Goal: Task Accomplishment & Management: Use online tool/utility

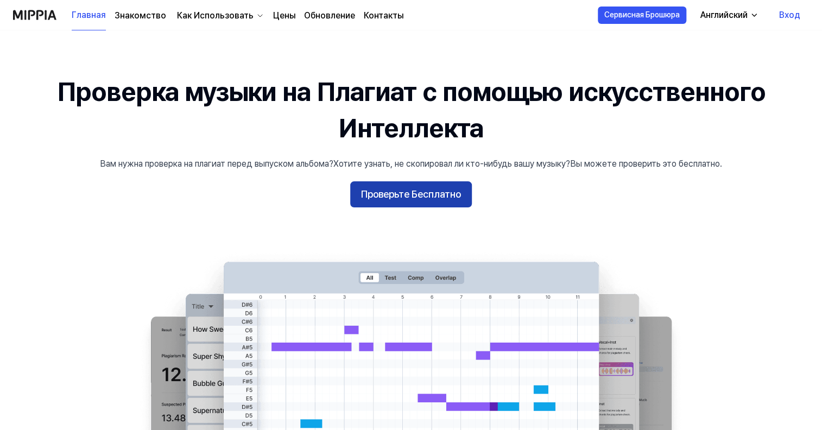
click at [423, 200] on ya-tr-span "Проверьте Бесплатно" at bounding box center [411, 195] width 100 height 16
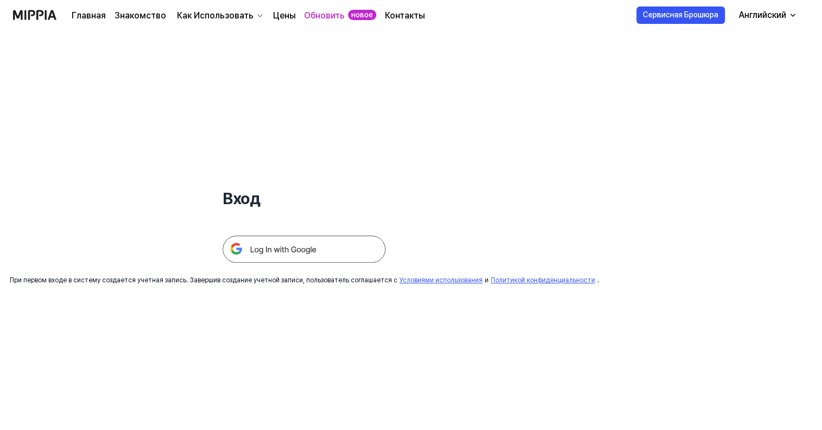
click at [295, 253] on img at bounding box center [303, 249] width 163 height 27
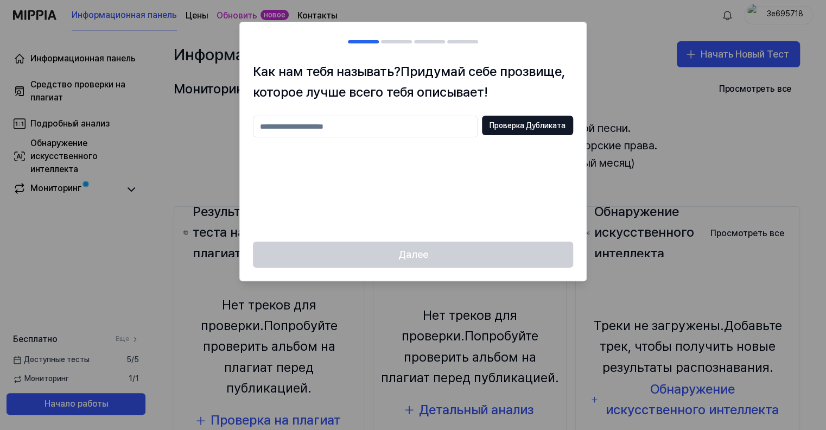
click at [382, 122] on input "text" at bounding box center [365, 127] width 225 height 22
click at [553, 125] on ya-tr-span "Проверка Дубликата" at bounding box center [527, 125] width 76 height 11
click at [341, 128] on input "*" at bounding box center [365, 127] width 225 height 22
type input "******"
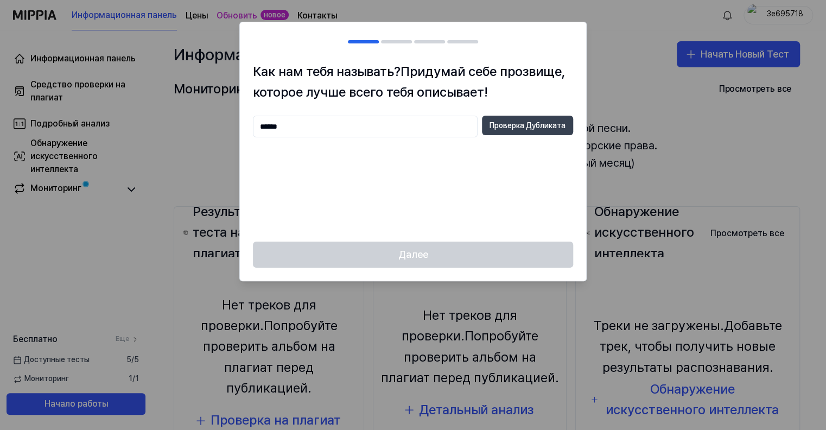
click at [548, 131] on button "Проверка Дубликата" at bounding box center [527, 126] width 91 height 20
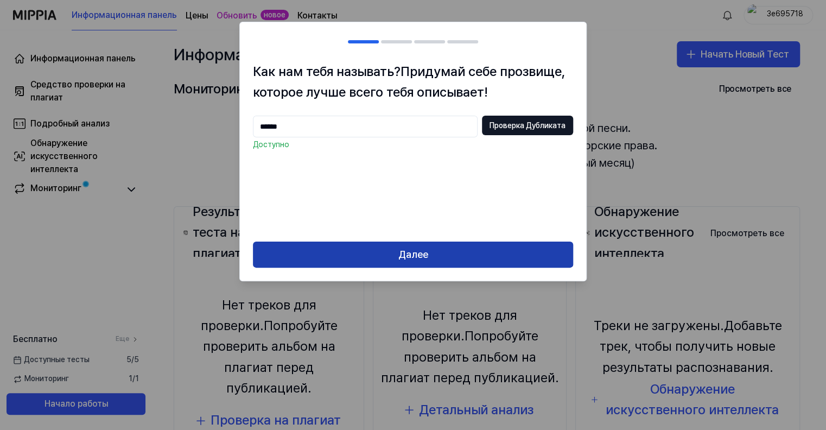
click at [389, 253] on button "Далее" at bounding box center [413, 254] width 320 height 26
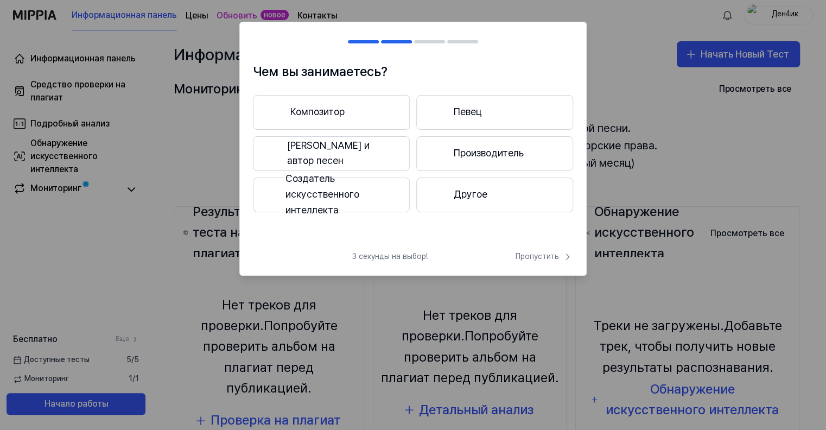
click at [478, 119] on ya-tr-span "Певец" at bounding box center [468, 112] width 28 height 16
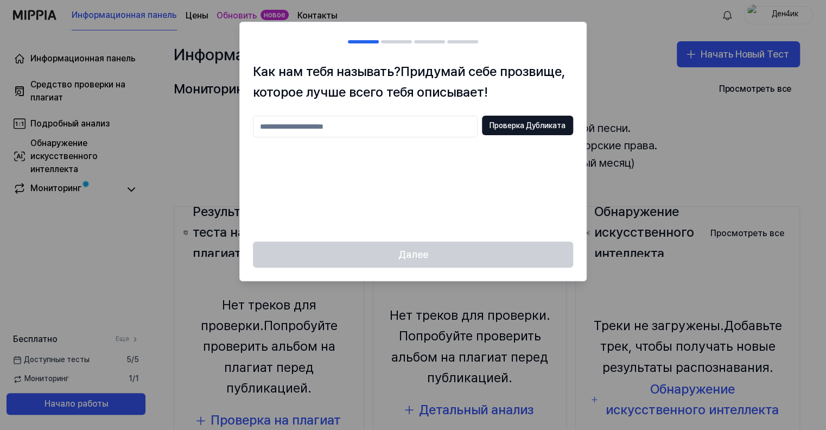
click at [333, 179] on div "Проверка Дубликата" at bounding box center [413, 172] width 320 height 113
click at [340, 129] on input "text" at bounding box center [365, 127] width 225 height 22
click at [533, 126] on ya-tr-span "Проверка Дубликата" at bounding box center [527, 125] width 76 height 11
click at [301, 131] on input "******" at bounding box center [365, 127] width 225 height 22
type input "*******"
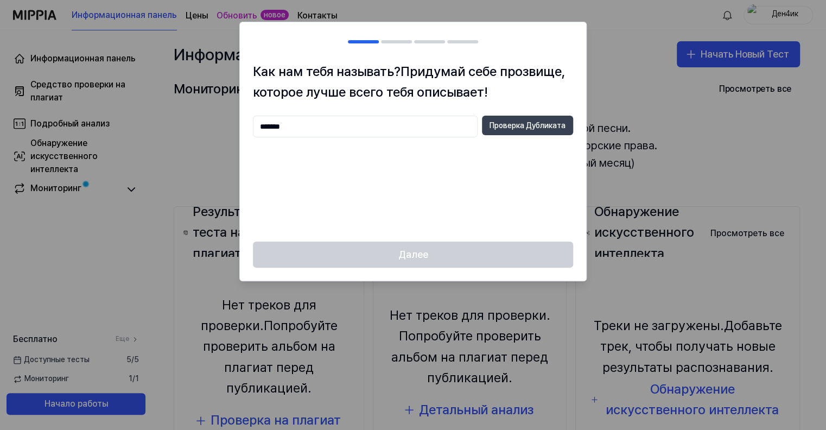
click at [565, 119] on button "Проверка Дубликата" at bounding box center [527, 126] width 91 height 20
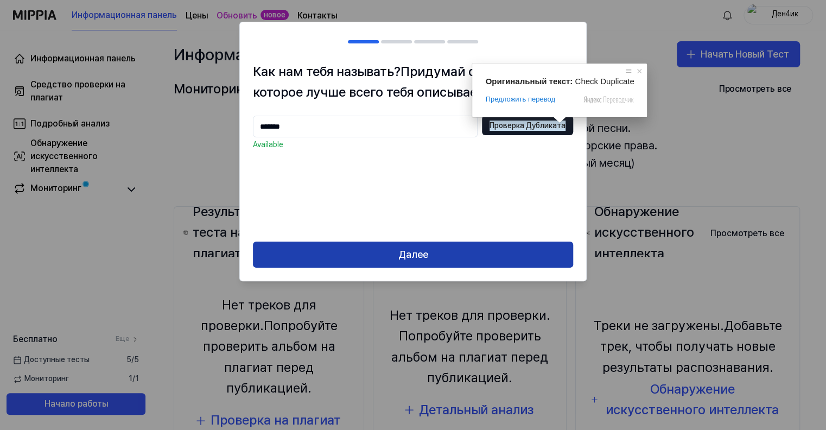
click at [416, 249] on ya-tr-span "Далее" at bounding box center [413, 255] width 30 height 16
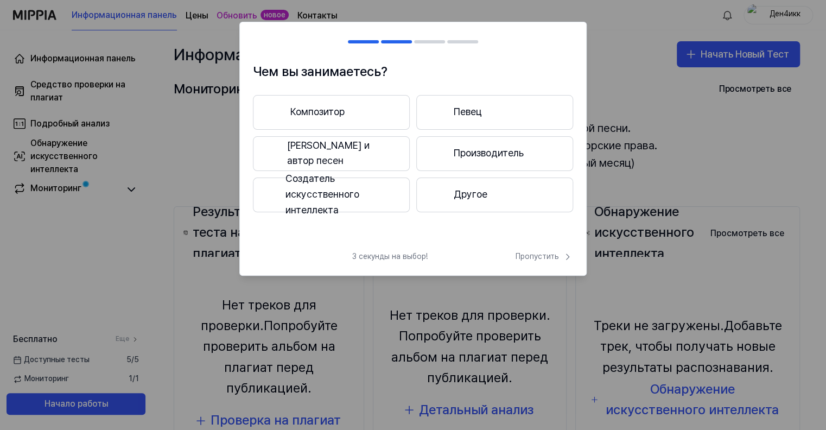
click at [468, 113] on ya-tr-span "Певец" at bounding box center [468, 112] width 28 height 16
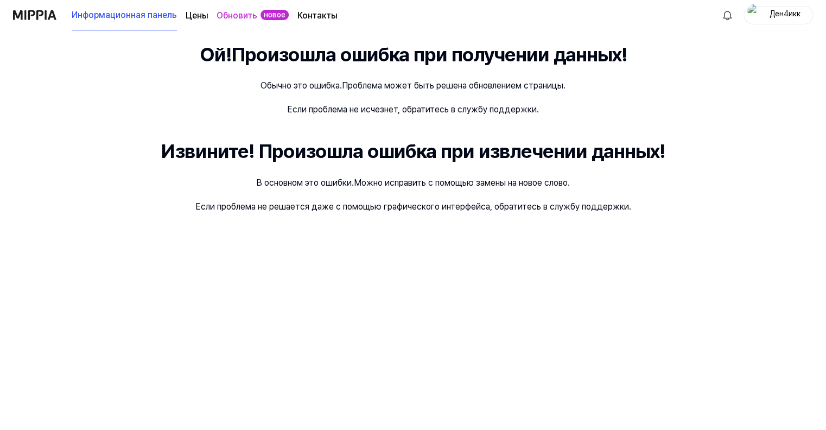
click at [33, 19] on img at bounding box center [34, 15] width 43 height 30
click at [37, 14] on img at bounding box center [34, 15] width 43 height 30
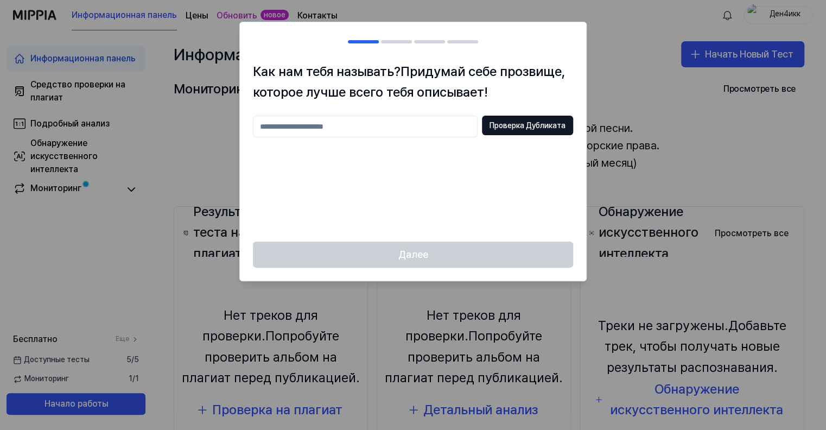
click at [716, 132] on div at bounding box center [413, 215] width 826 height 430
click at [758, 161] on div at bounding box center [413, 215] width 826 height 430
drag, startPoint x: 766, startPoint y: 209, endPoint x: 760, endPoint y: 212, distance: 6.4
click at [766, 211] on div at bounding box center [413, 215] width 826 height 430
click at [106, 281] on div at bounding box center [413, 215] width 826 height 430
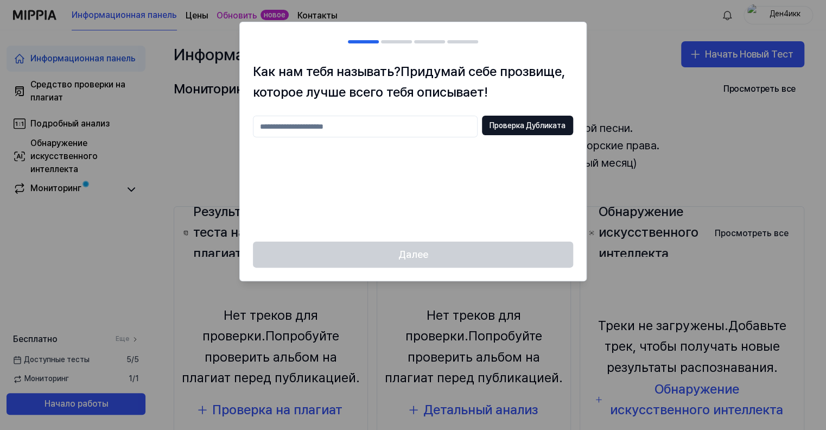
click at [141, 244] on div at bounding box center [413, 215] width 826 height 430
click at [156, 185] on div at bounding box center [413, 215] width 826 height 430
click at [364, 113] on div "Как нам тебя называть? Придумай себе прозвище, которое лучше всего тебя описыва…" at bounding box center [413, 151] width 346 height 181
click at [358, 133] on input "text" at bounding box center [365, 127] width 225 height 22
type input "*********"
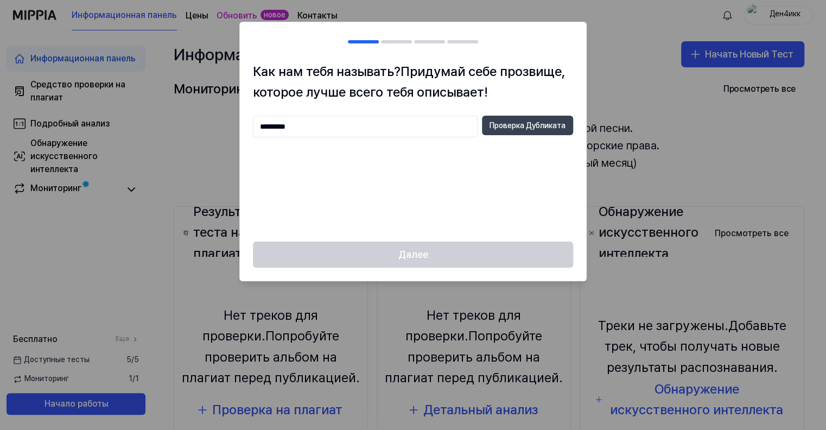
click at [524, 122] on ya-tr-span "Проверка Дубликата" at bounding box center [527, 125] width 76 height 11
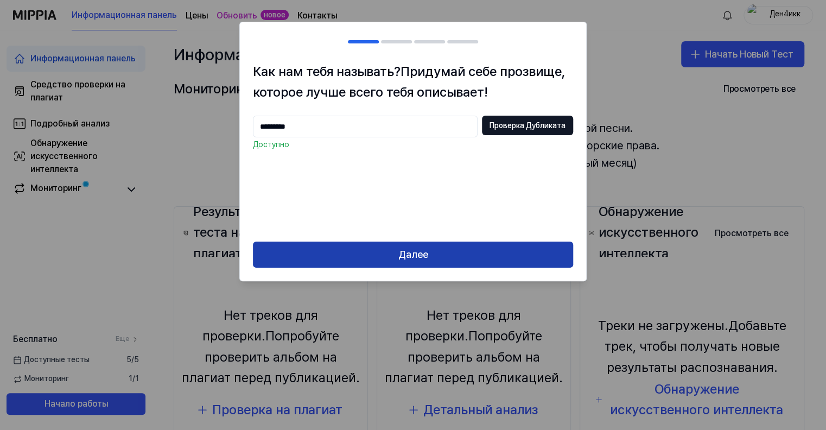
click at [385, 256] on button "Далее" at bounding box center [413, 254] width 320 height 26
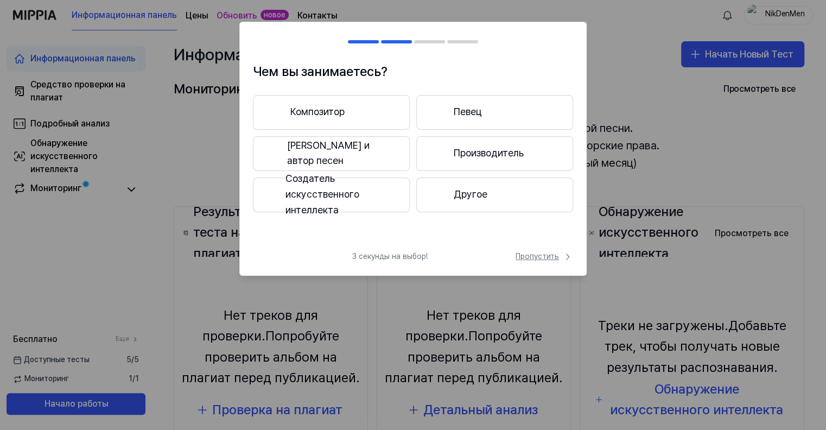
click at [529, 257] on ya-tr-span "Пропустить" at bounding box center [536, 256] width 43 height 11
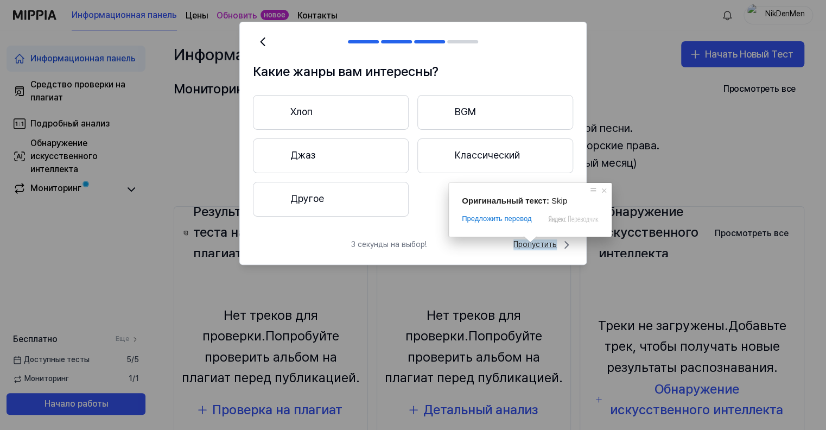
click at [538, 244] on ya-tr-span "Пропустить" at bounding box center [534, 244] width 43 height 11
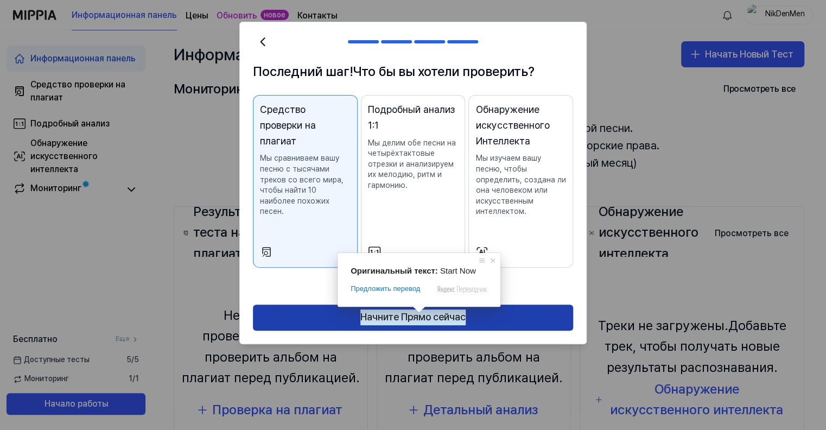
click at [417, 314] on ya-tr-span "Начните Прямо сейчас" at bounding box center [412, 317] width 105 height 16
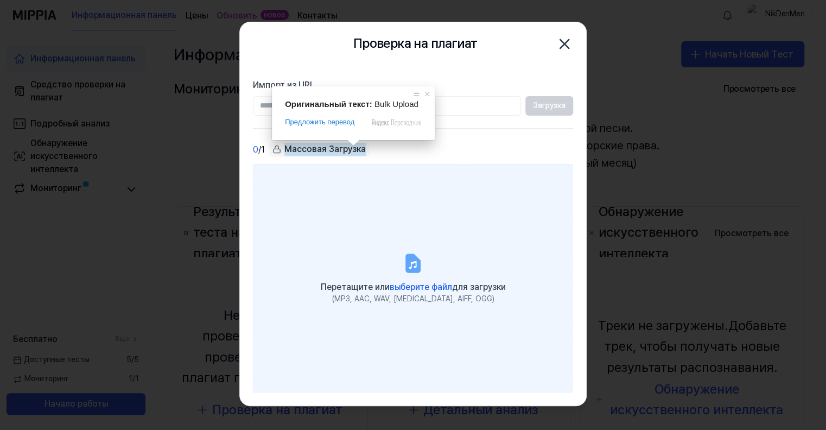
click at [408, 254] on icon at bounding box center [412, 262] width 13 height 17
click at [0, 0] on input "Перетащите или выберите файл для загрузки (MP3, AAC, WAV, FLAC, AIFF, OGG)" at bounding box center [0, 0] width 0 height 0
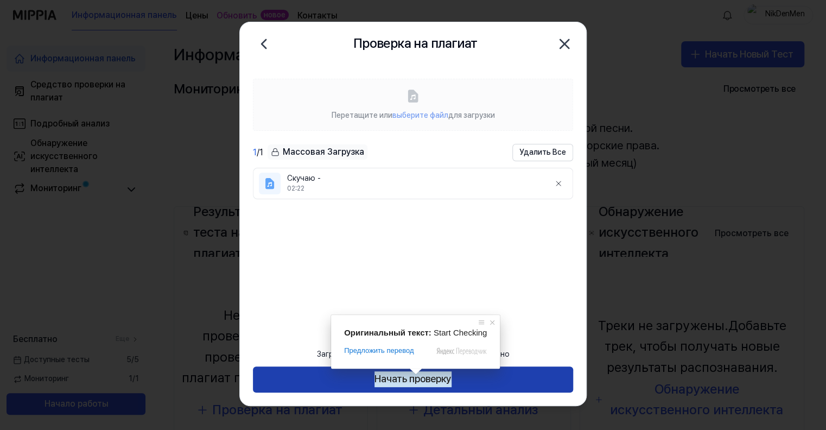
click at [410, 383] on ya-tr-span "Начать проверку" at bounding box center [412, 379] width 77 height 16
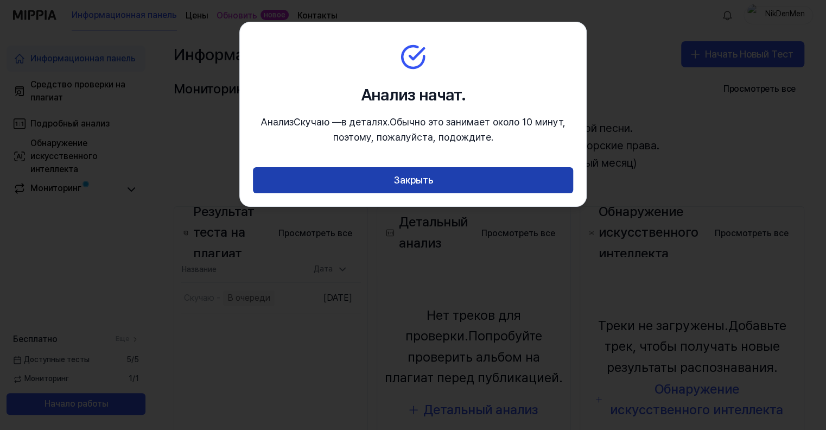
click at [403, 182] on ya-tr-span "Закрыть" at bounding box center [413, 181] width 40 height 16
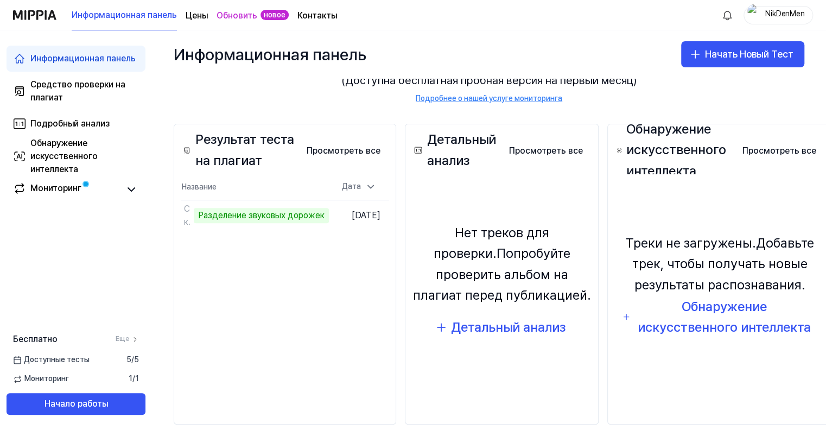
scroll to position [48, 0]
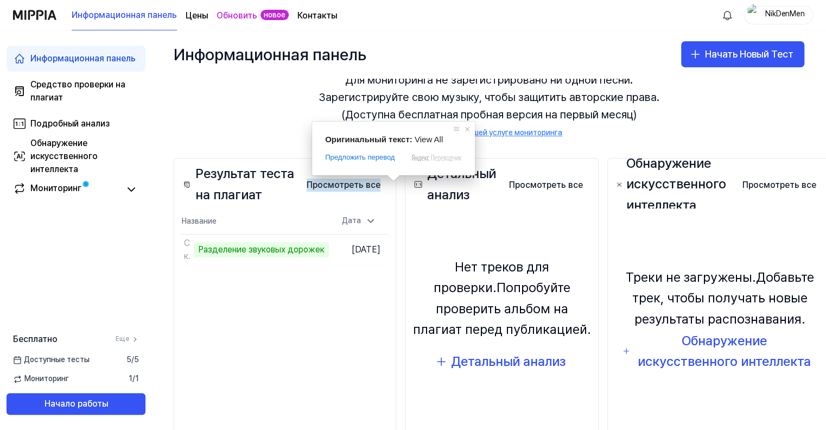
click at [393, 181] on span at bounding box center [393, 178] width 14 height 7
click at [464, 129] on span at bounding box center [467, 129] width 11 height 11
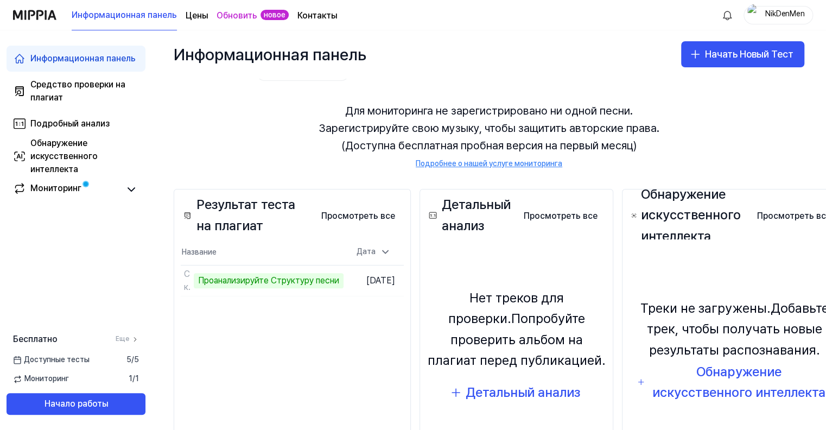
scroll to position [0, 0]
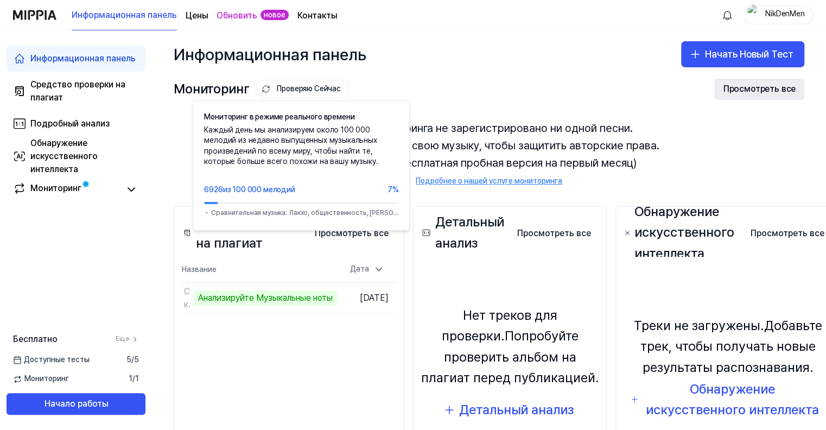
click at [765, 91] on ya-tr-span "Просмотреть все" at bounding box center [759, 88] width 73 height 13
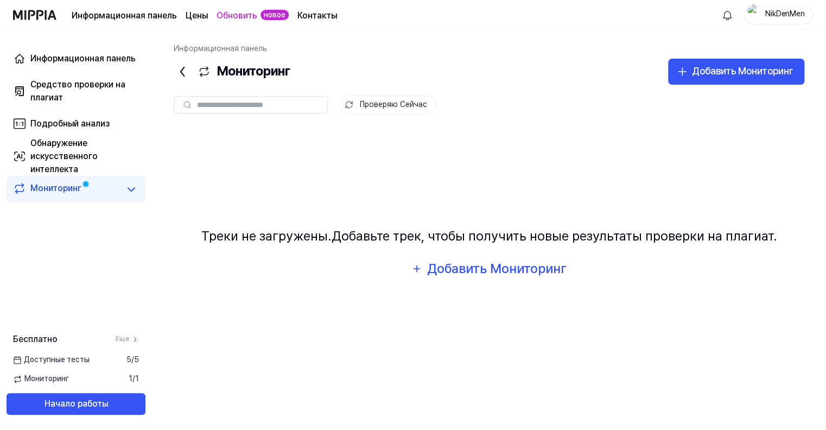
click at [180, 68] on icon at bounding box center [182, 71] width 17 height 17
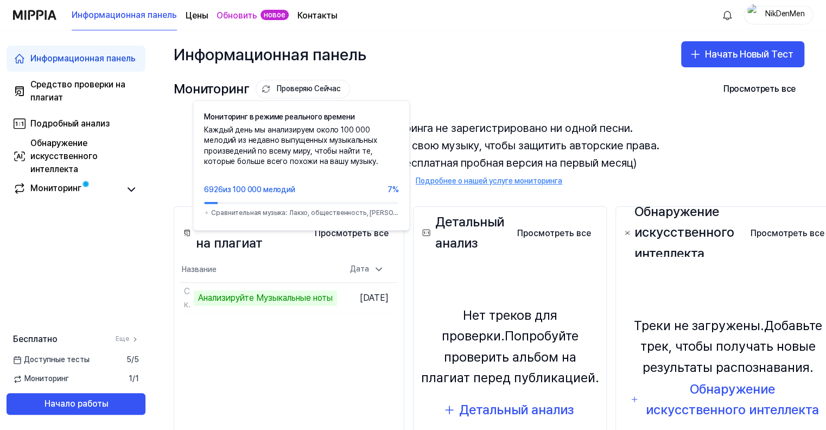
click at [526, 77] on div "Информационная панель Начать Новый Тест" at bounding box center [489, 54] width 674 height 48
click at [449, 93] on div "Мониторинг Проверяю Сейчас Мониторинг в режиме реального времени Каждый день мы…" at bounding box center [489, 88] width 631 height 17
click at [443, 91] on div "Мониторинг Проверяю Сейчас Мониторинг в режиме реального времени Каждый день мы…" at bounding box center [489, 88] width 631 height 17
click at [478, 136] on ya-tr-span "Для мониторинга не зарегистрировано ни одной песни." at bounding box center [489, 127] width 288 height 17
drag, startPoint x: 616, startPoint y: 169, endPoint x: 633, endPoint y: 169, distance: 17.4
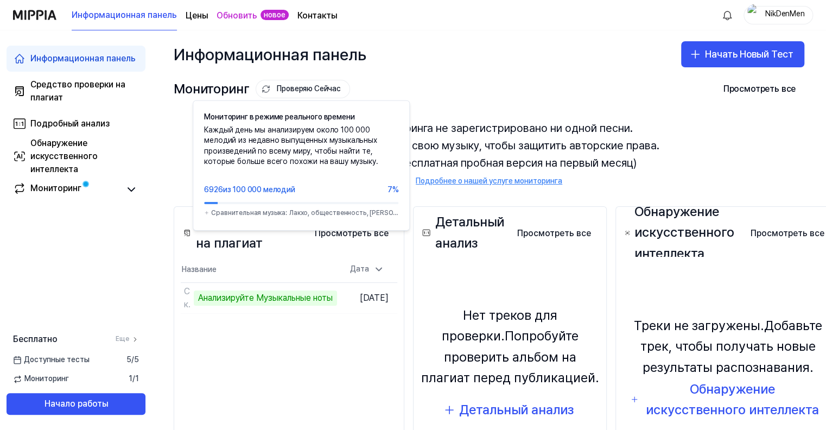
click at [616, 169] on ya-tr-span "(Доступна бесплатная пробная версия на первый месяц)" at bounding box center [488, 162] width 295 height 17
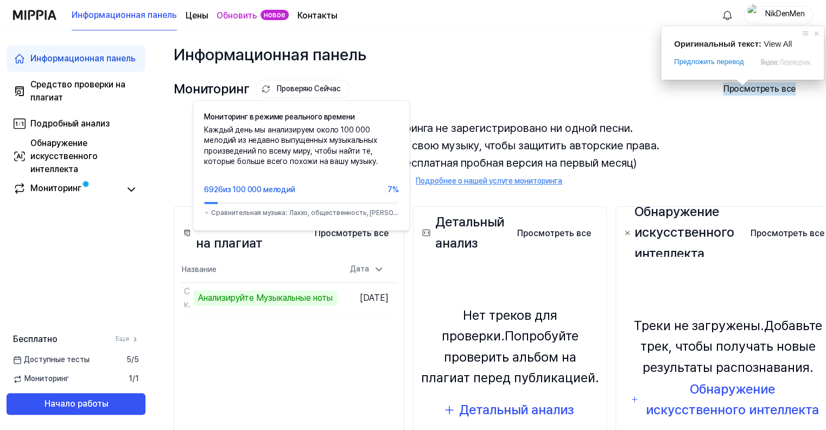
click at [700, 145] on div "Для мониторинга не зарегистрировано ни одной песни. Зарегистрируйте свою музыку…" at bounding box center [489, 152] width 631 height 93
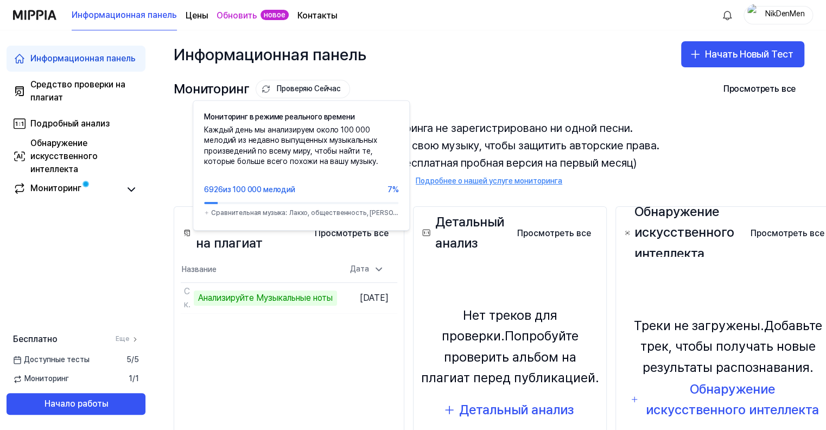
click at [779, 12] on ya-tr-span "NikDenMen" at bounding box center [785, 13] width 40 height 9
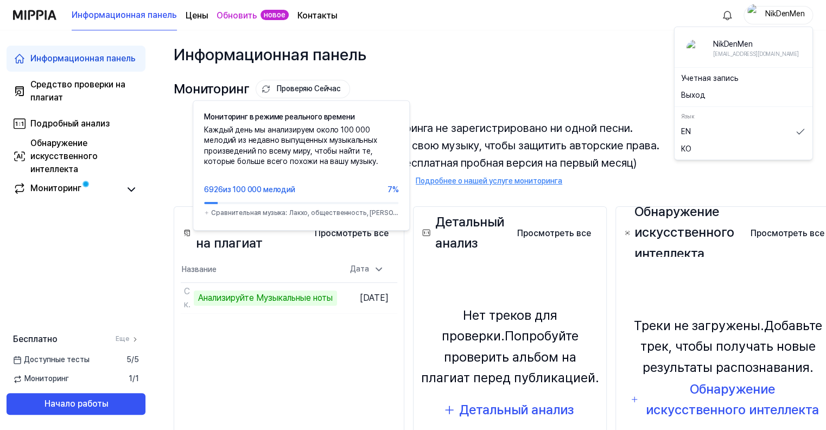
click at [625, 91] on div "Мониторинг Проверяю Сейчас Мониторинг в режиме реального времени Каждый день мы…" at bounding box center [489, 88] width 631 height 17
click at [767, 14] on ya-tr-span "NikDenMen" at bounding box center [785, 13] width 40 height 9
click at [613, 99] on div "Мониторинг Проверяю Сейчас Мониторинг в режиме реального времени Каждый день мы…" at bounding box center [489, 131] width 674 height 106
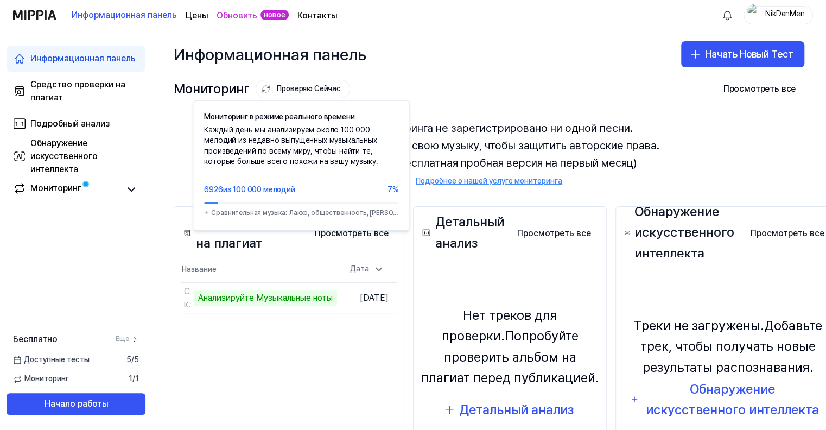
click at [382, 379] on div "Результат теста на плагиат Просмотреть все Plagiarism Test Result Название Дата…" at bounding box center [289, 356] width 231 height 301
click at [303, 86] on ya-tr-span "Проверяю Сейчас" at bounding box center [309, 89] width 64 height 11
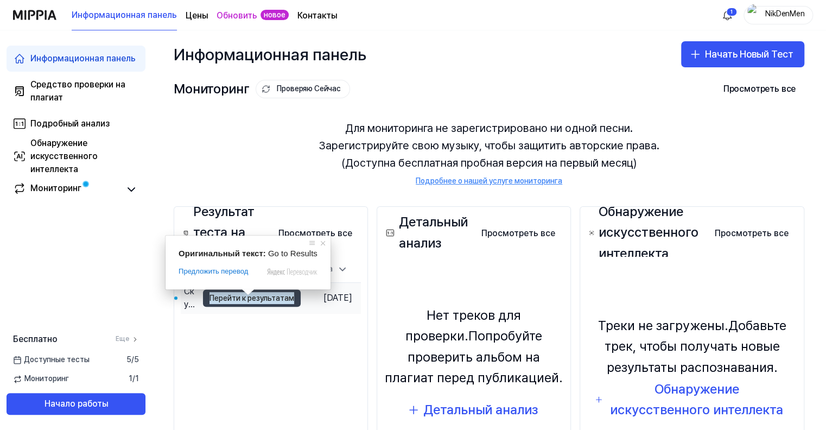
click at [250, 301] on ya-tr-span "Перейти к результатам" at bounding box center [251, 298] width 85 height 12
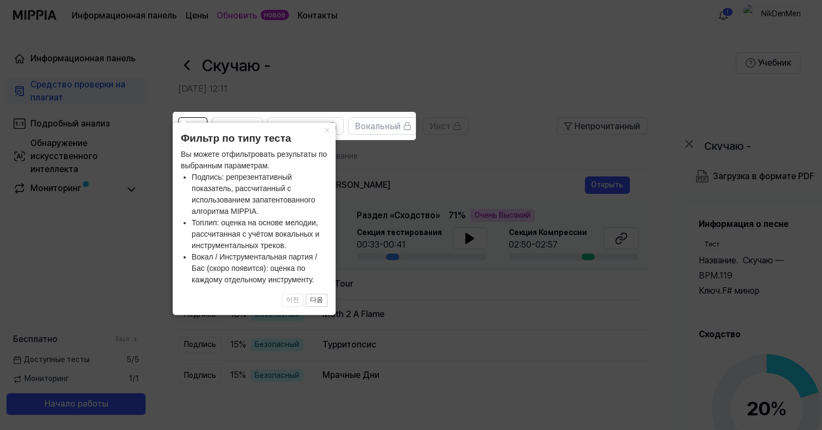
click at [501, 74] on icon at bounding box center [413, 215] width 826 height 430
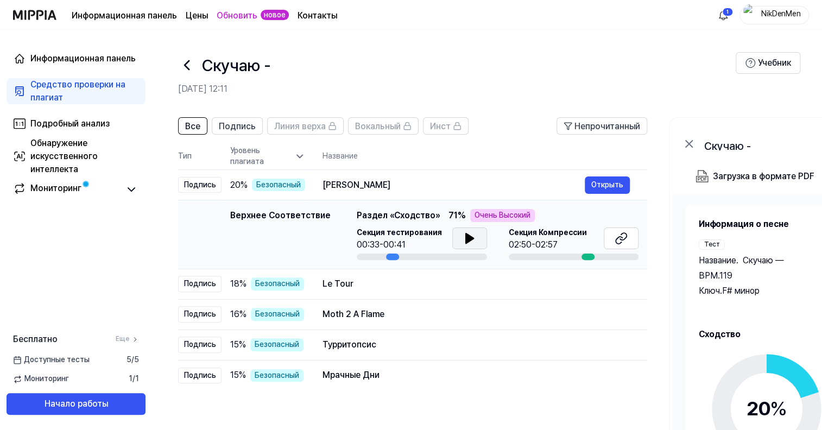
click at [465, 242] on icon at bounding box center [469, 238] width 8 height 10
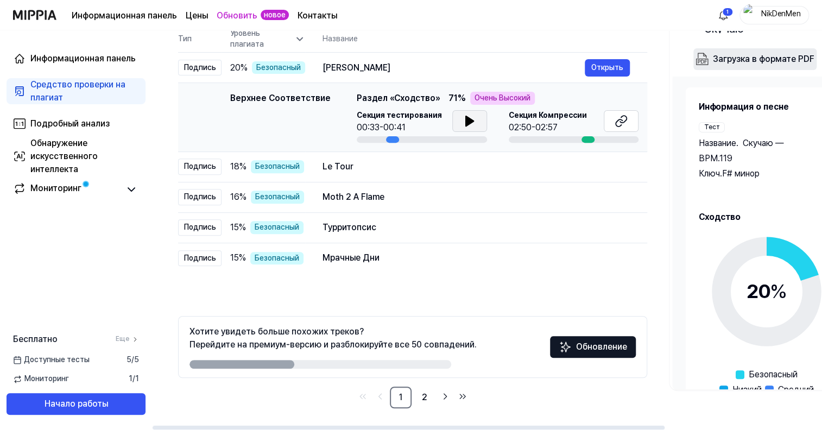
click at [761, 62] on div "Загрузка в формате PDF" at bounding box center [762, 59] width 101 height 14
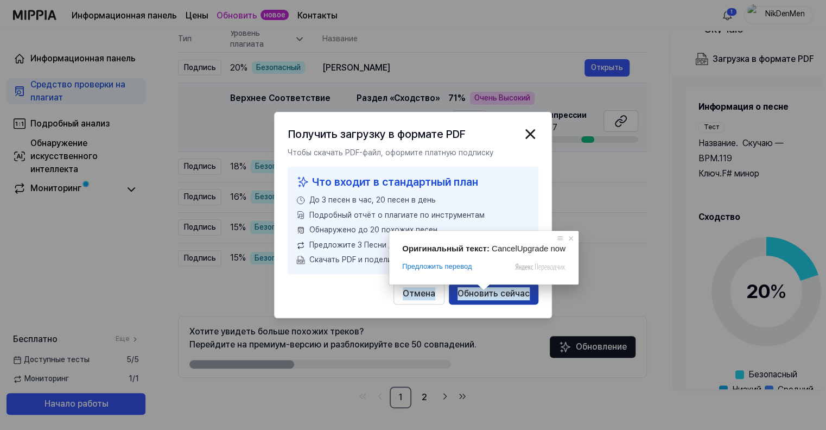
click at [505, 288] on ya-tr-span "Обновить сейчас" at bounding box center [493, 293] width 72 height 13
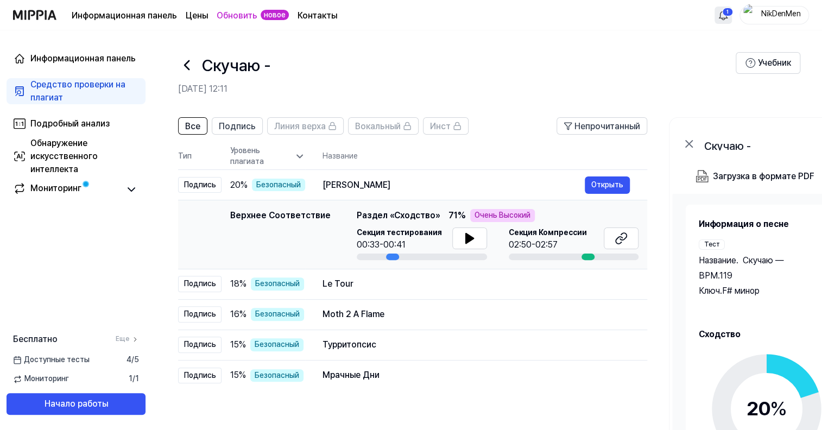
click at [721, 15] on html "Оригинальный текст: Top Matching Предложить перевод Отправить Спасибо, перевод …" at bounding box center [411, 215] width 822 height 430
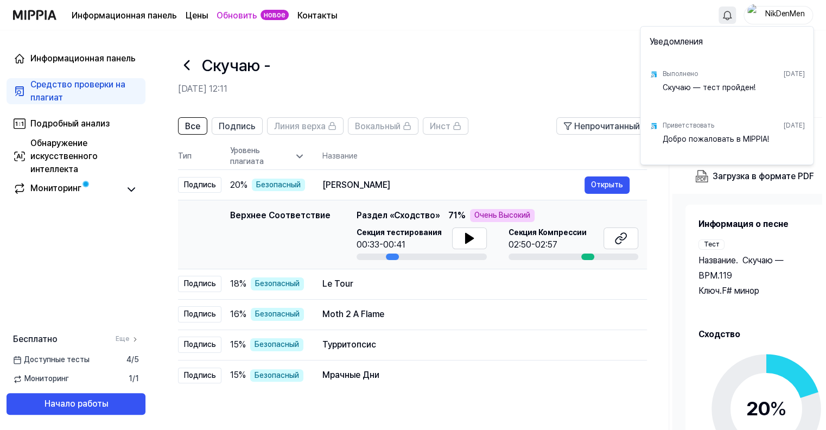
click at [178, 68] on html "Оригинальный текст: Скучаю - Test Complete! Предложить перевод Отправить Спасиб…" at bounding box center [413, 215] width 826 height 430
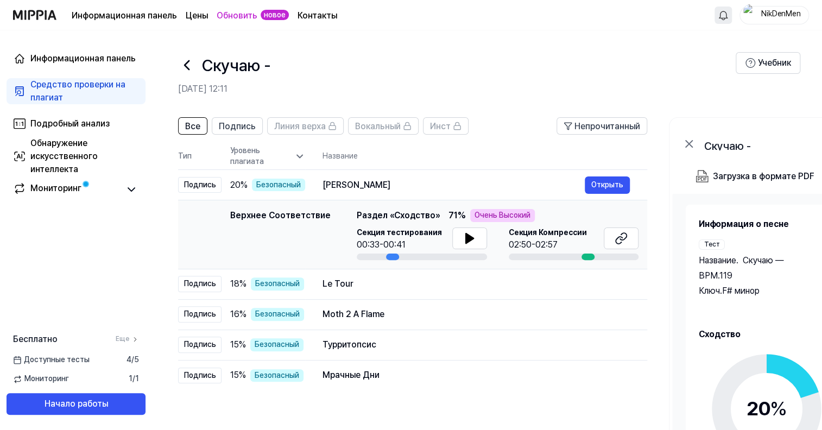
click at [187, 63] on icon at bounding box center [186, 65] width 4 height 9
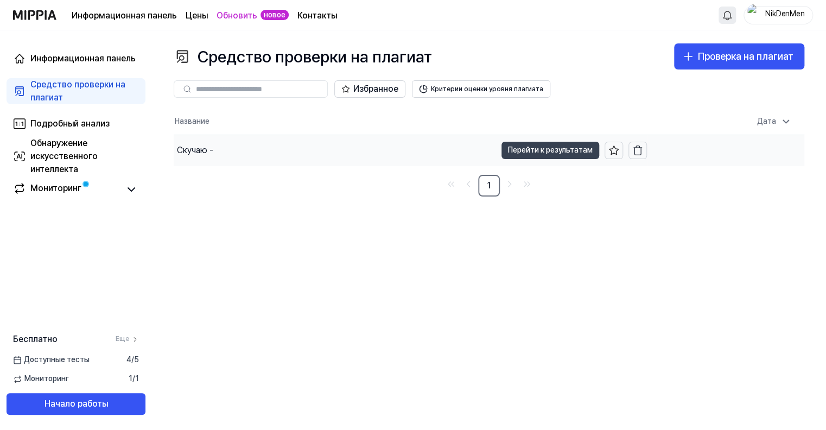
click at [517, 148] on ya-tr-span "Перейти к результатам" at bounding box center [550, 150] width 85 height 12
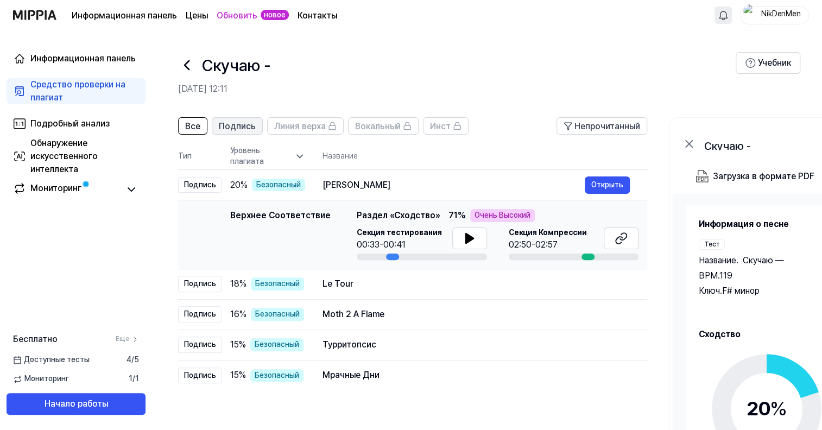
click at [235, 123] on ya-tr-span "Подпись" at bounding box center [237, 126] width 37 height 10
click at [294, 154] on icon at bounding box center [299, 156] width 11 height 11
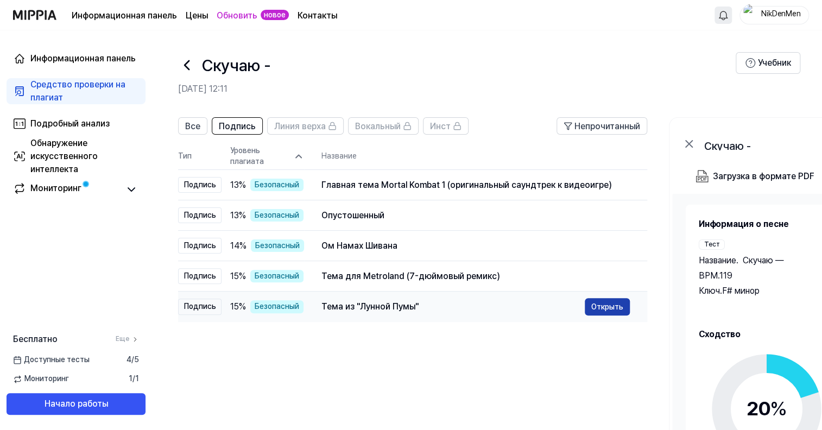
click at [595, 307] on button "Открыть" at bounding box center [606, 306] width 45 height 17
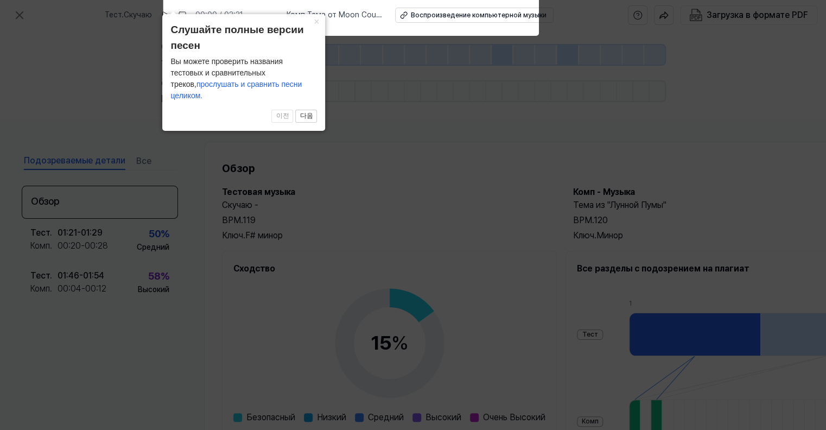
click at [436, 184] on icon at bounding box center [413, 212] width 826 height 435
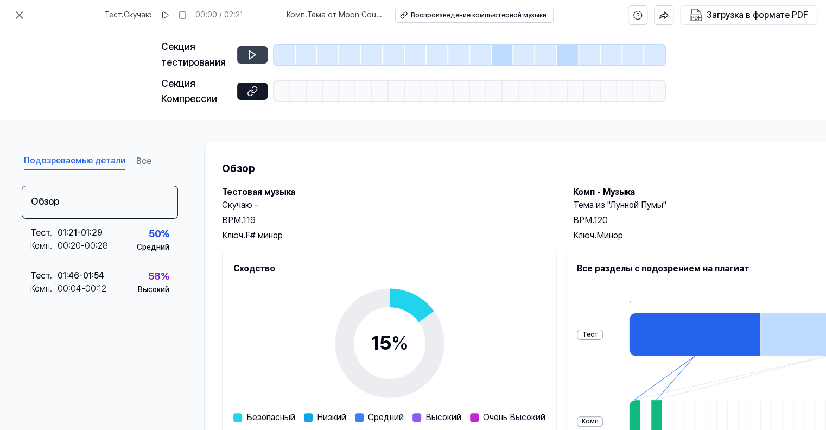
click at [244, 48] on button at bounding box center [252, 54] width 30 height 17
click at [249, 55] on icon at bounding box center [252, 54] width 7 height 8
click at [252, 55] on icon at bounding box center [252, 54] width 11 height 11
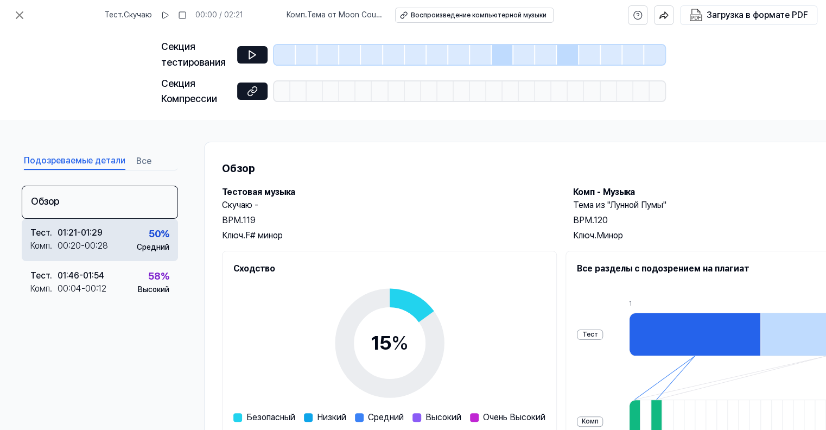
click at [128, 239] on div "Тест . 01:21 - 01:29 Комп . 00:20 - 00:28 50 % Средний" at bounding box center [100, 240] width 156 height 42
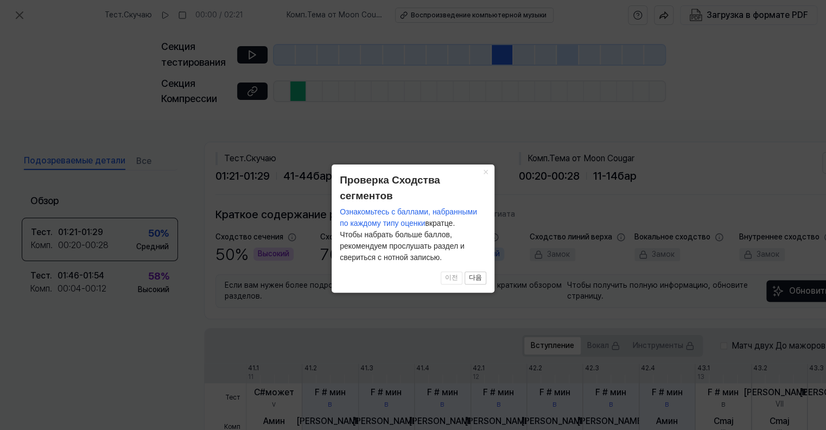
click at [505, 306] on icon at bounding box center [413, 215] width 826 height 430
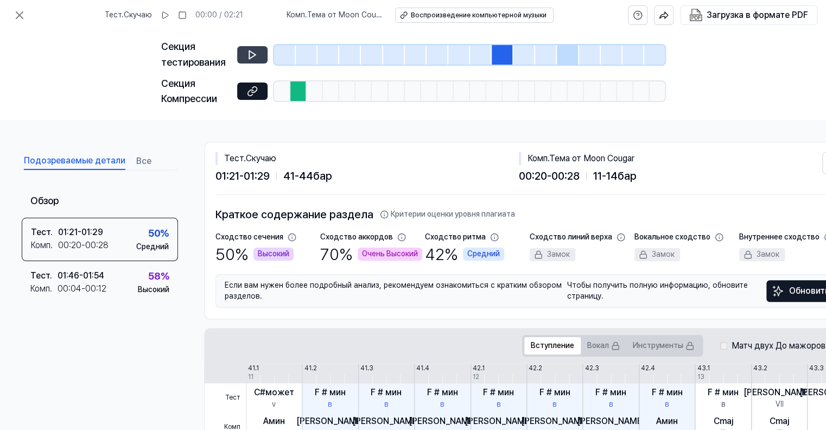
click at [242, 62] on button at bounding box center [252, 54] width 30 height 17
click at [23, 21] on icon at bounding box center [19, 15] width 13 height 13
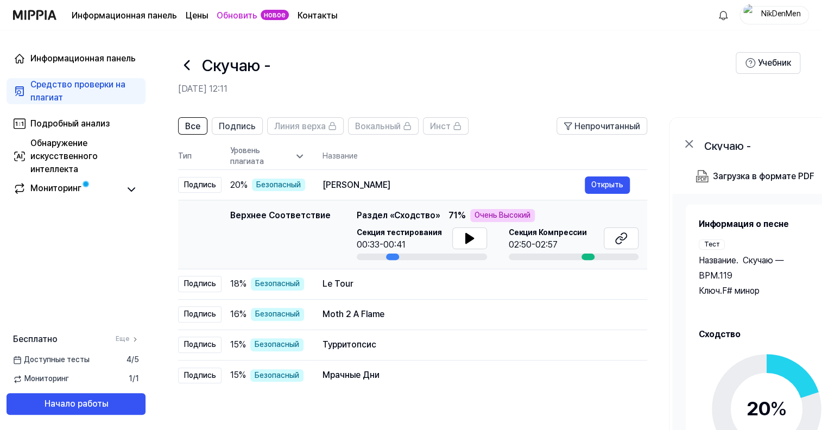
click at [304, 157] on icon at bounding box center [299, 156] width 11 height 11
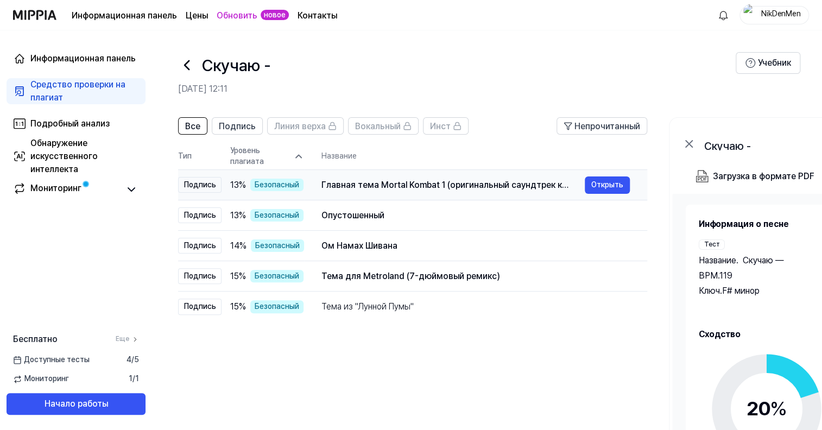
click at [199, 184] on ya-tr-span "Подпись" at bounding box center [200, 184] width 32 height 9
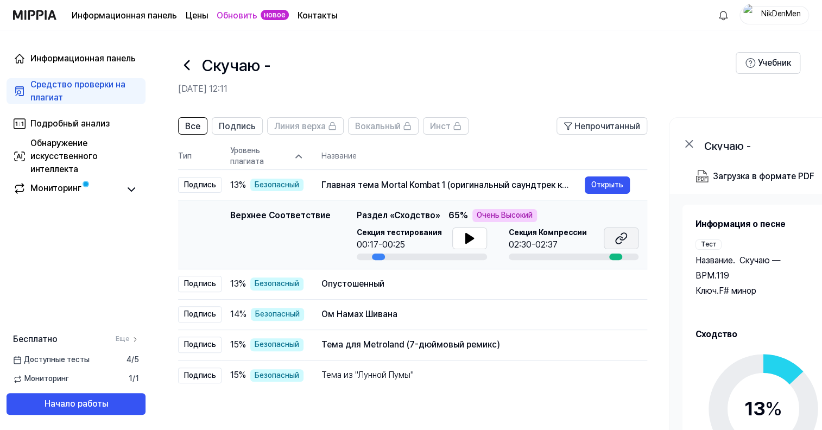
click at [606, 232] on button at bounding box center [620, 238] width 35 height 22
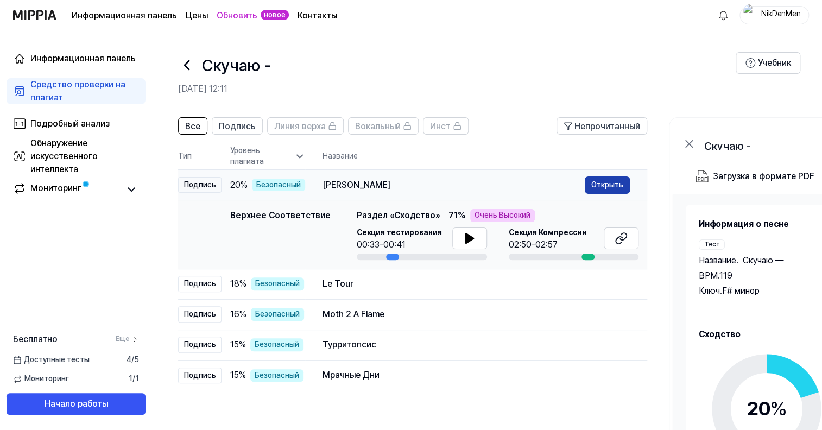
click at [608, 182] on ya-tr-span "Открыть" at bounding box center [607, 185] width 32 height 12
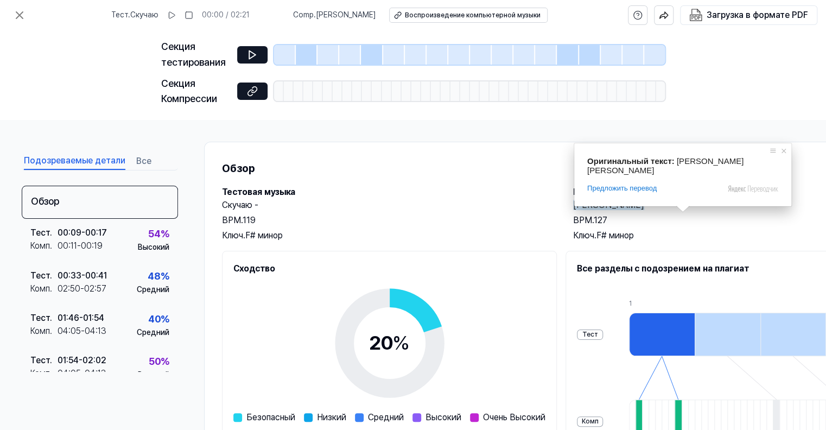
drag, startPoint x: 687, startPoint y: 205, endPoint x: 653, endPoint y: 207, distance: 33.7
click at [653, 207] on h2 "[PERSON_NAME]" at bounding box center [737, 205] width 329 height 13
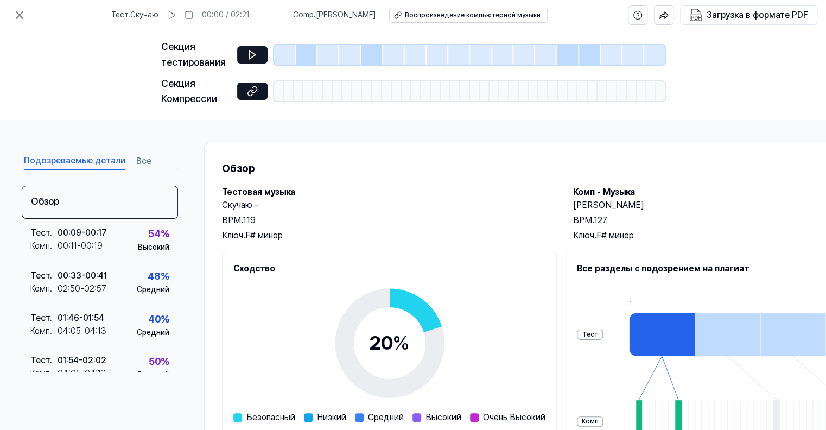
click at [724, 233] on div "Ключ. F# минор" at bounding box center [737, 235] width 329 height 13
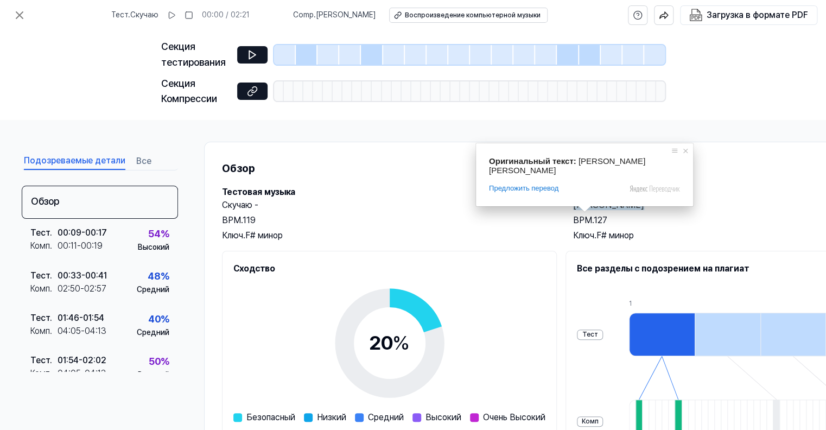
drag, startPoint x: 563, startPoint y: 202, endPoint x: 677, endPoint y: 208, distance: 113.6
click at [677, 208] on div "Тестовая музыка Скучаю - BPM. 119 Ключ. F# минор Комп - [PERSON_NAME] [PERSON_N…" at bounding box center [562, 214] width 680 height 56
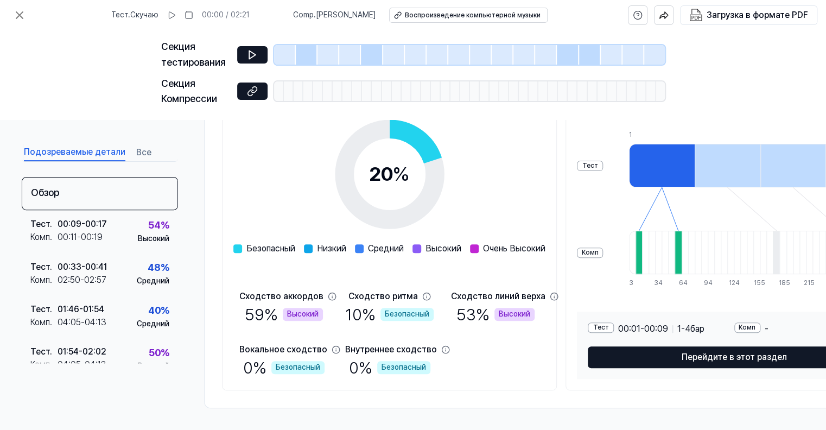
scroll to position [173, 0]
click at [782, 325] on div "Комп -" at bounding box center [807, 328] width 147 height 13
click at [614, 322] on div "Тест" at bounding box center [601, 327] width 26 height 10
click at [21, 13] on icon at bounding box center [19, 15] width 7 height 7
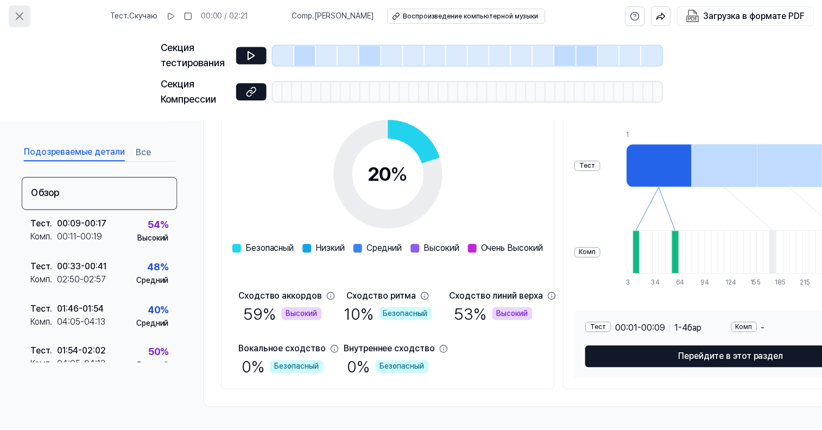
scroll to position [20, 0]
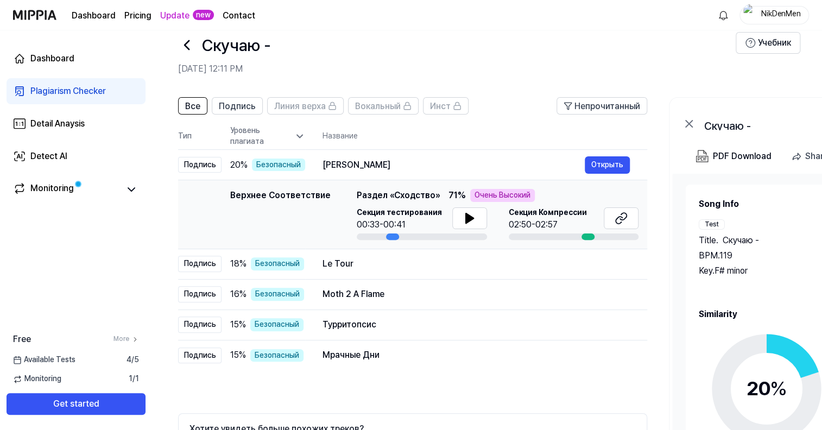
click at [648, 413] on div "Все Подпись Линия верха Вокальный Инст Непрочитанный All Signature Topline Voca…" at bounding box center [589, 306] width 875 height 441
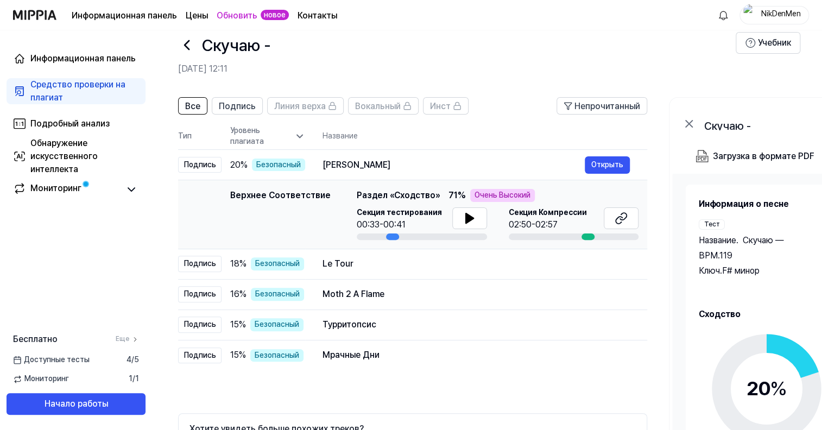
click at [304, 137] on tr "Тип Уровень плагиата Название" at bounding box center [412, 136] width 469 height 27
click at [300, 135] on icon at bounding box center [299, 136] width 5 height 3
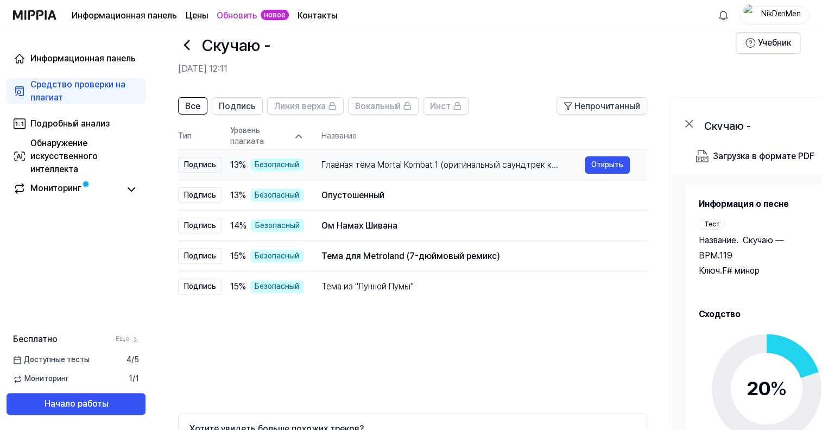
click at [281, 163] on ya-tr-span "Безопасный" at bounding box center [276, 165] width 44 height 11
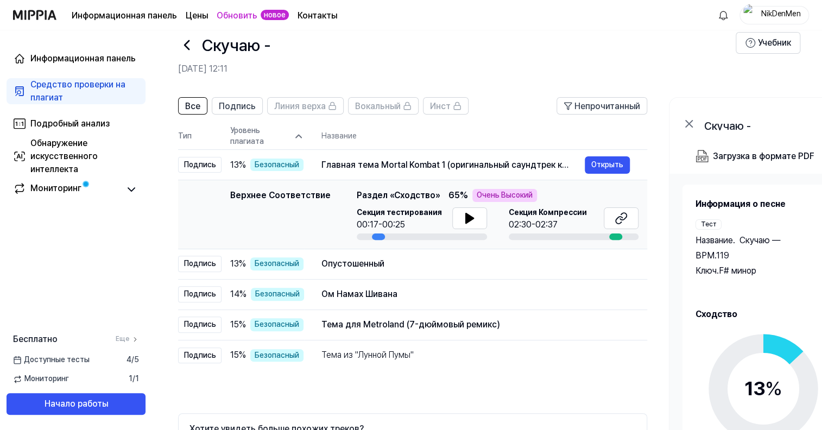
click at [297, 134] on icon at bounding box center [298, 136] width 11 height 11
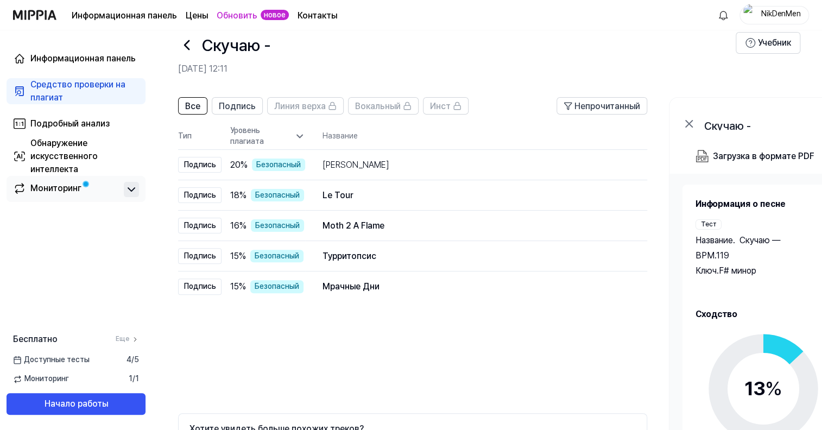
click at [131, 186] on icon at bounding box center [131, 189] width 13 height 13
click at [65, 193] on ya-tr-span "Мониторинг" at bounding box center [55, 188] width 51 height 10
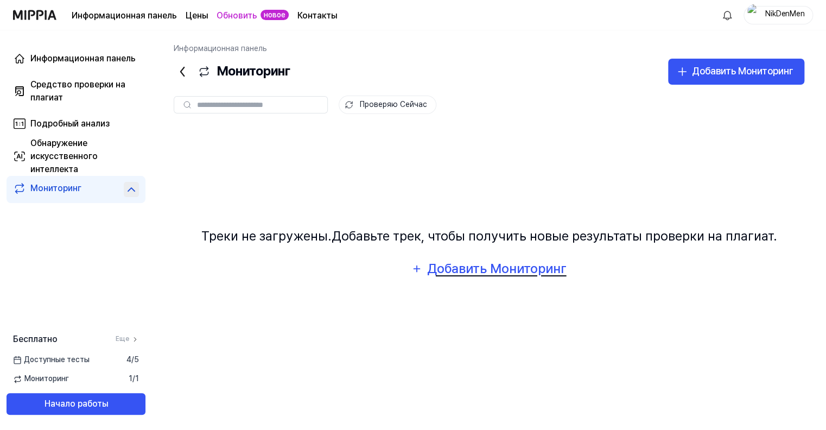
click at [466, 268] on div "Добавить Мониторинг" at bounding box center [496, 268] width 141 height 21
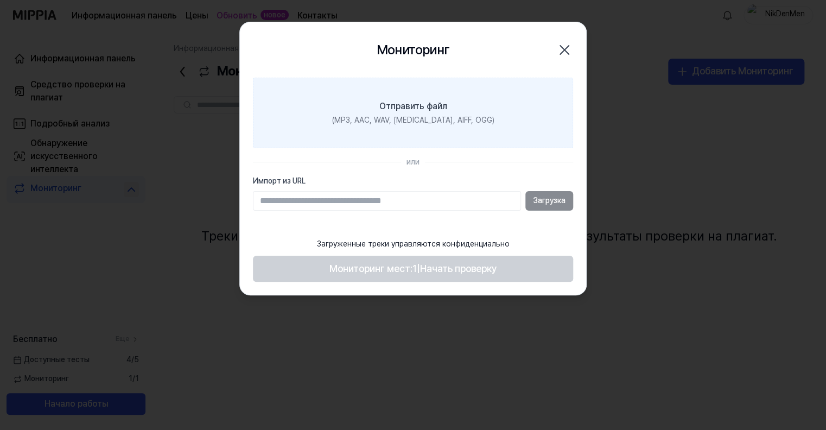
click at [449, 108] on label "Отправить файл (MP3, AAC, WAV, [MEDICAL_DATA], AIFF, OGG)" at bounding box center [413, 113] width 320 height 71
click at [0, 0] on input "Отправить файл (MP3, AAC, WAV, [MEDICAL_DATA], AIFF, OGG)" at bounding box center [0, 0] width 0 height 0
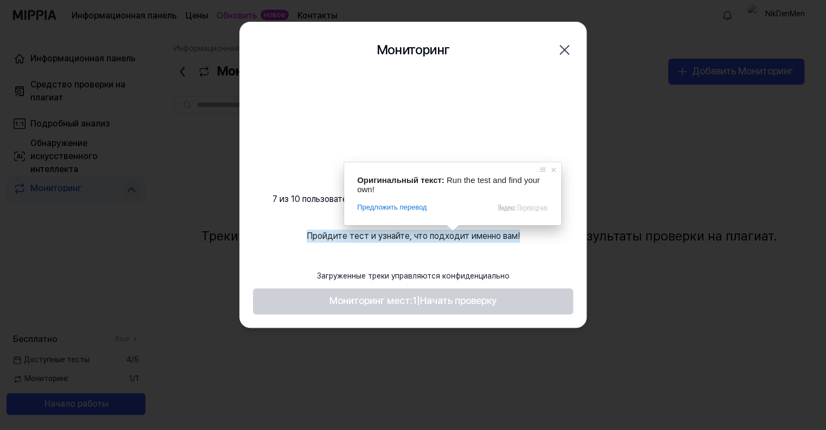
click at [428, 284] on div "Загруженные треки управляются конфиденциально" at bounding box center [413, 276] width 206 height 24
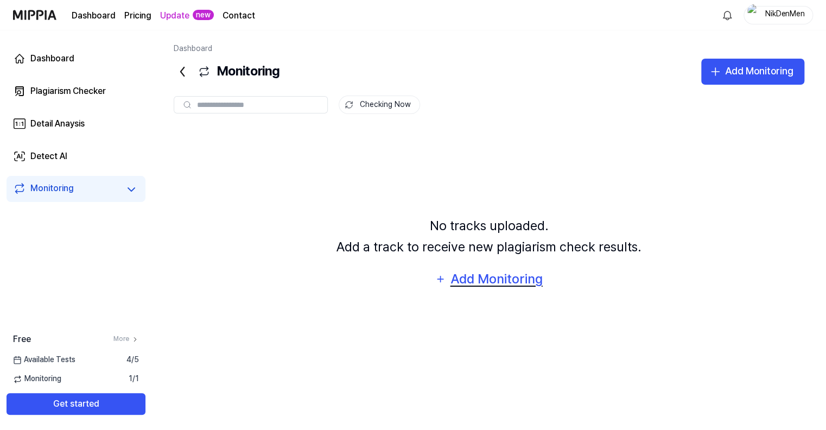
click at [479, 276] on div "Add Monitoring" at bounding box center [496, 279] width 94 height 21
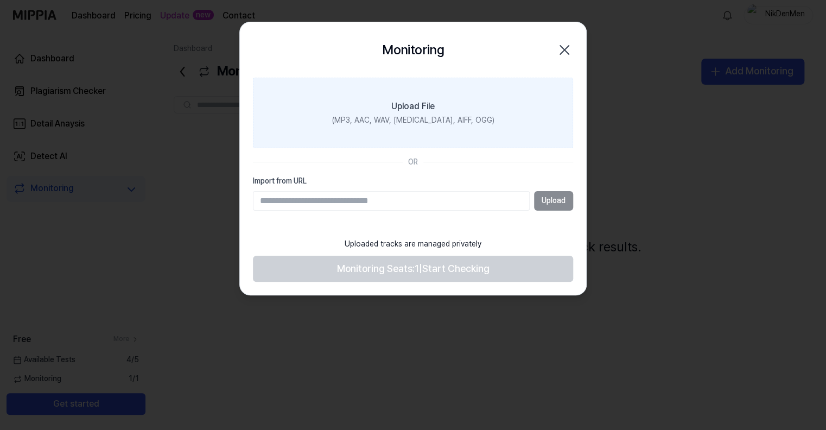
click at [409, 113] on label "Upload File (MP3, AAC, WAV, FLAC, AIFF, OGG)" at bounding box center [413, 113] width 320 height 71
click at [0, 0] on input "Upload File (MP3, AAC, WAV, FLAC, AIFF, OGG)" at bounding box center [0, 0] width 0 height 0
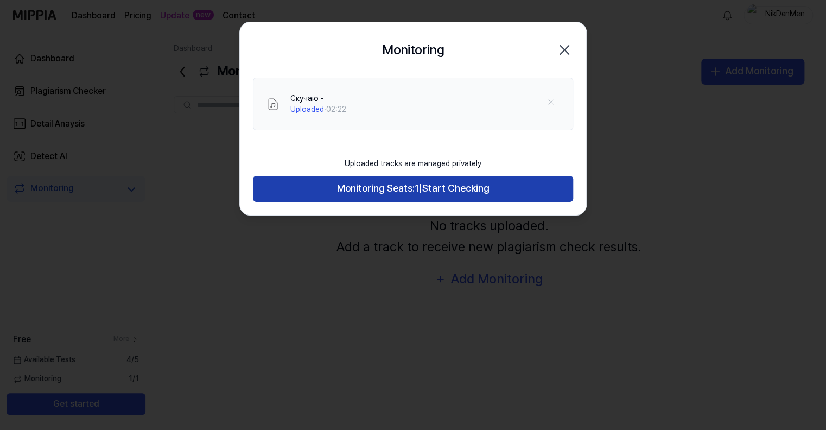
click at [408, 185] on span "Monitoring Seats:" at bounding box center [376, 189] width 78 height 16
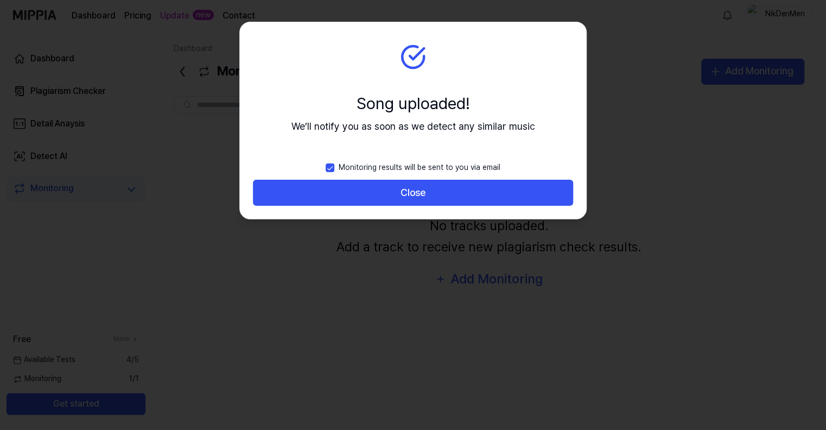
click at [408, 186] on button "Close" at bounding box center [413, 193] width 320 height 26
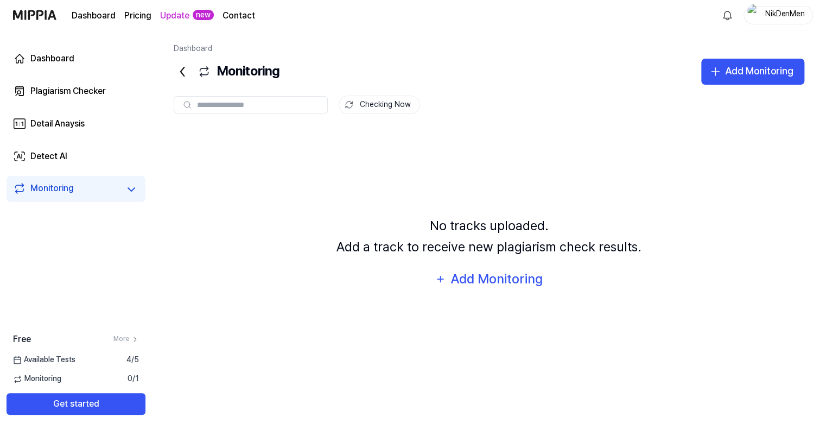
click at [179, 72] on icon at bounding box center [182, 71] width 17 height 17
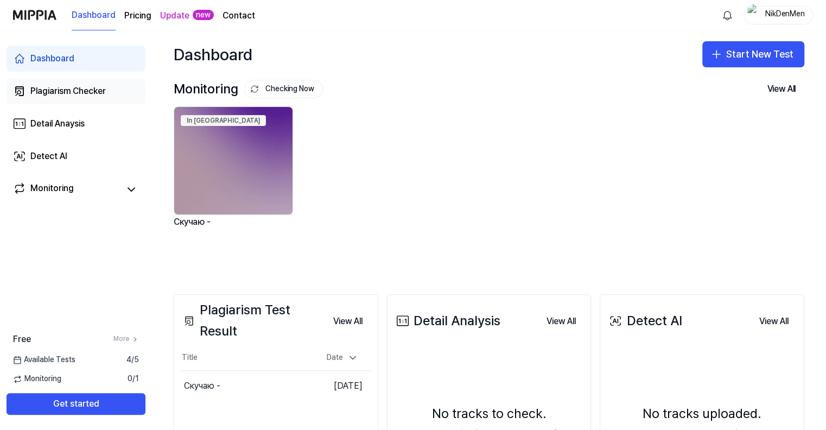
click at [84, 90] on div "Plagiarism Checker" at bounding box center [67, 91] width 75 height 13
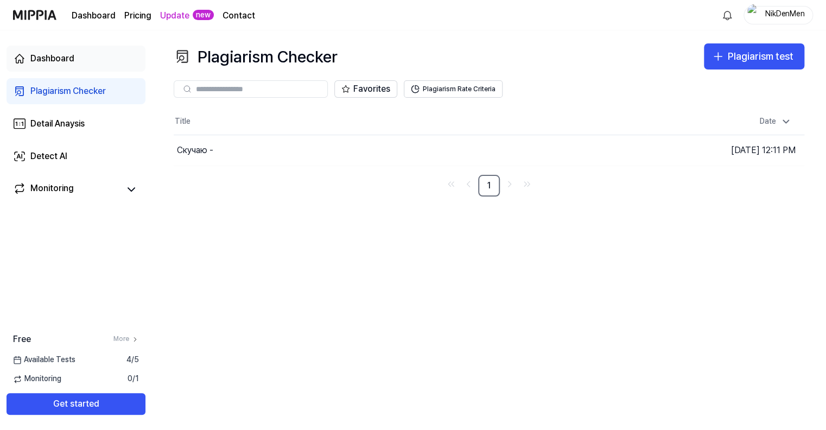
click at [92, 62] on link "Dashboard" at bounding box center [76, 59] width 139 height 26
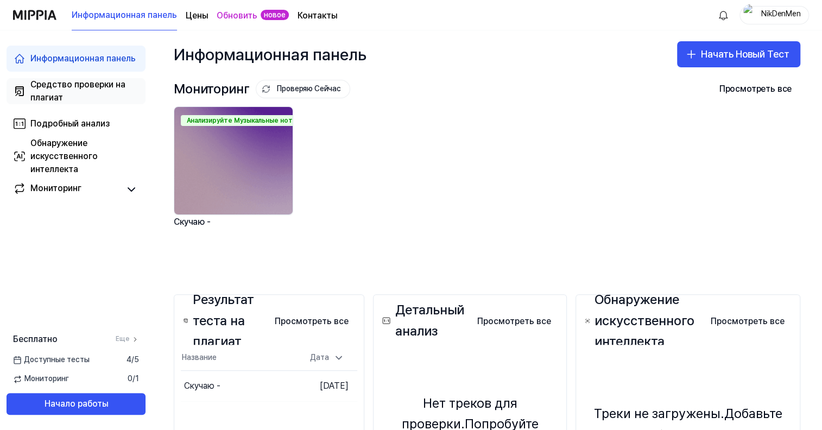
click at [89, 91] on div "Средство проверки на плагиат" at bounding box center [84, 91] width 109 height 26
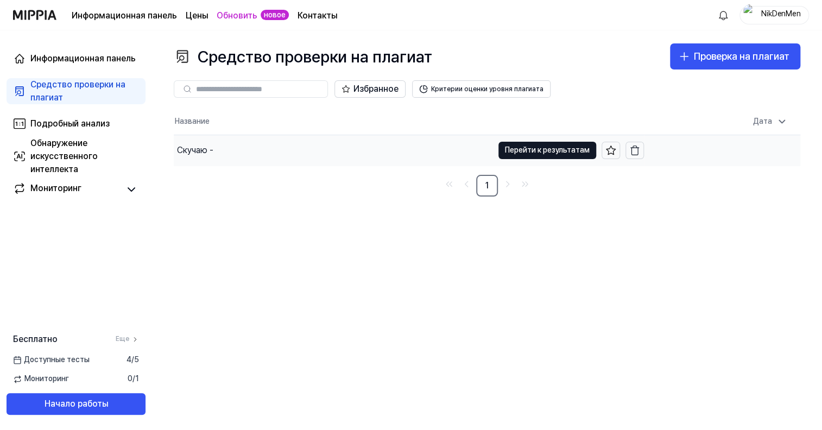
click at [251, 152] on div "Скучаю -" at bounding box center [333, 150] width 319 height 30
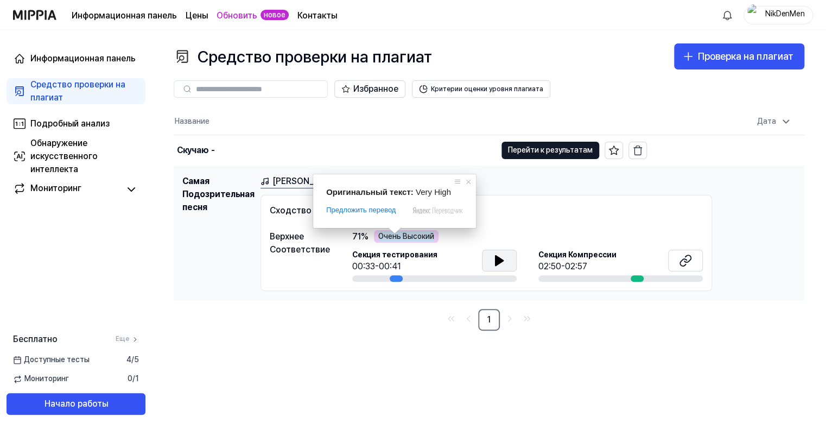
click at [504, 259] on icon at bounding box center [499, 260] width 13 height 13
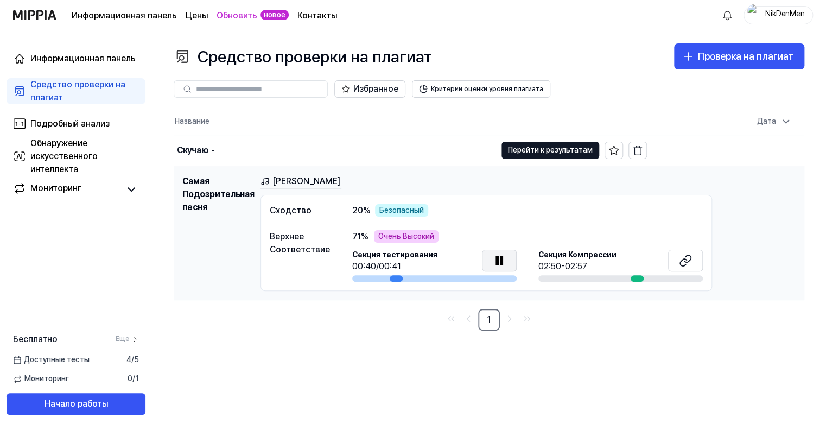
click at [500, 256] on icon at bounding box center [501, 260] width 2 height 9
click at [498, 258] on icon at bounding box center [499, 261] width 8 height 10
click at [524, 149] on ya-tr-span "Перейти к результатам" at bounding box center [550, 150] width 85 height 12
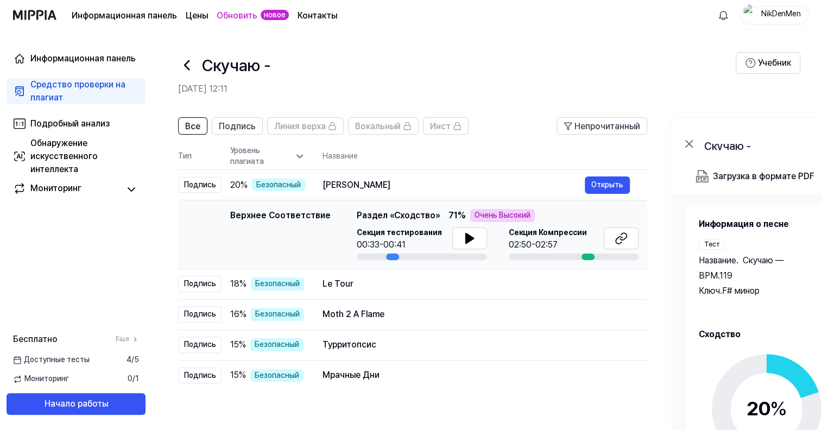
click at [300, 160] on icon at bounding box center [299, 156] width 11 height 11
